Goal: Go to known website: Access a specific website the user already knows

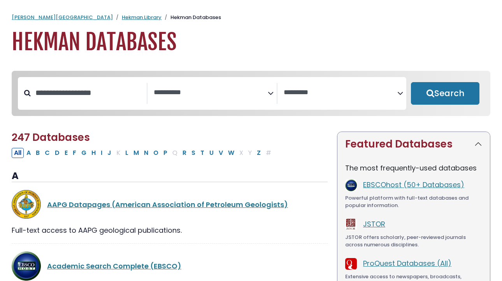
select select "Database Subject Filter"
select select "Database Vendors Filter"
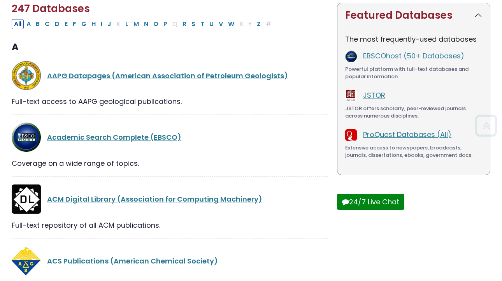
scroll to position [132, 0]
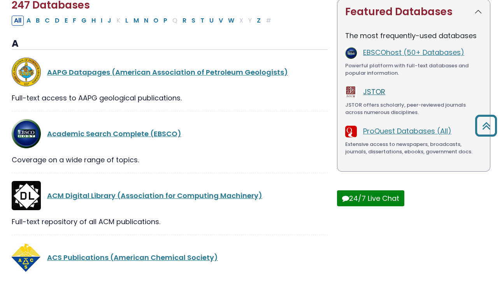
click at [375, 92] on link "JSTOR" at bounding box center [374, 92] width 22 height 10
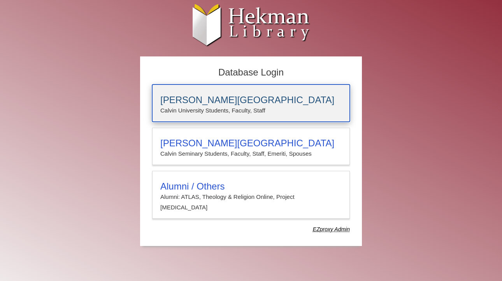
click at [222, 105] on h3 "[PERSON_NAME][GEOGRAPHIC_DATA]" at bounding box center [250, 100] width 181 height 11
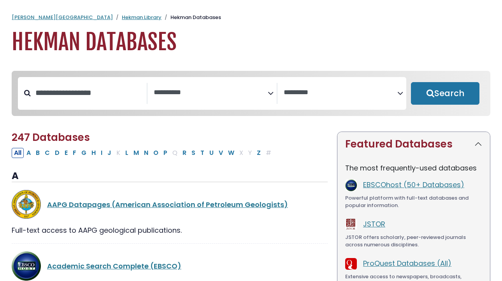
select select "Database Subject Filter"
select select "Database Vendors Filter"
click at [110, 155] on button "J" at bounding box center [109, 153] width 9 height 10
select select "Database Subject Filter"
select select "Database Vendors Filter"
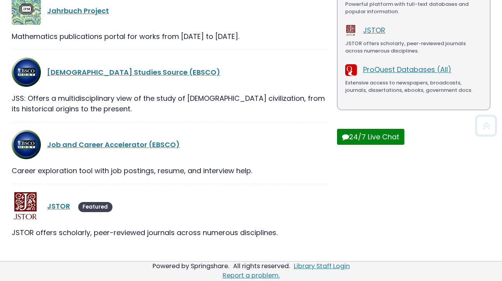
scroll to position [197, 0]
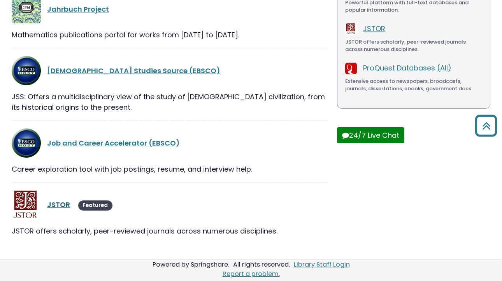
click at [59, 206] on link "JSTOR" at bounding box center [58, 205] width 23 height 10
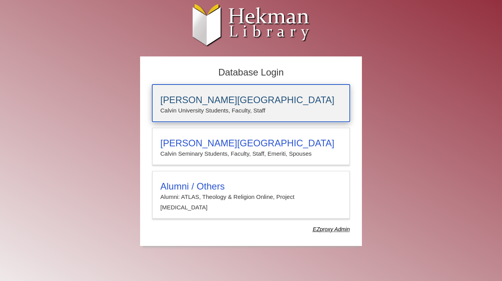
click at [223, 113] on p "Calvin University Students, Faculty, Staff" at bounding box center [250, 110] width 181 height 10
